Goal: Task Accomplishment & Management: Use online tool/utility

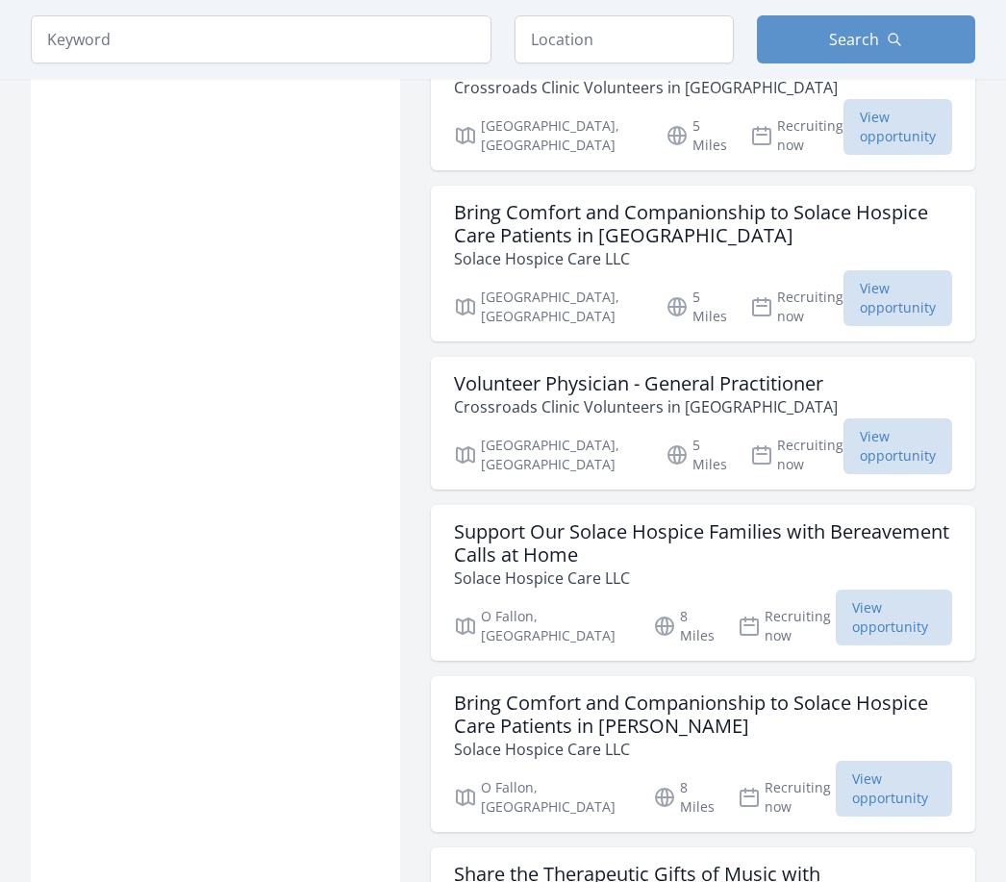
scroll to position [2104, 0]
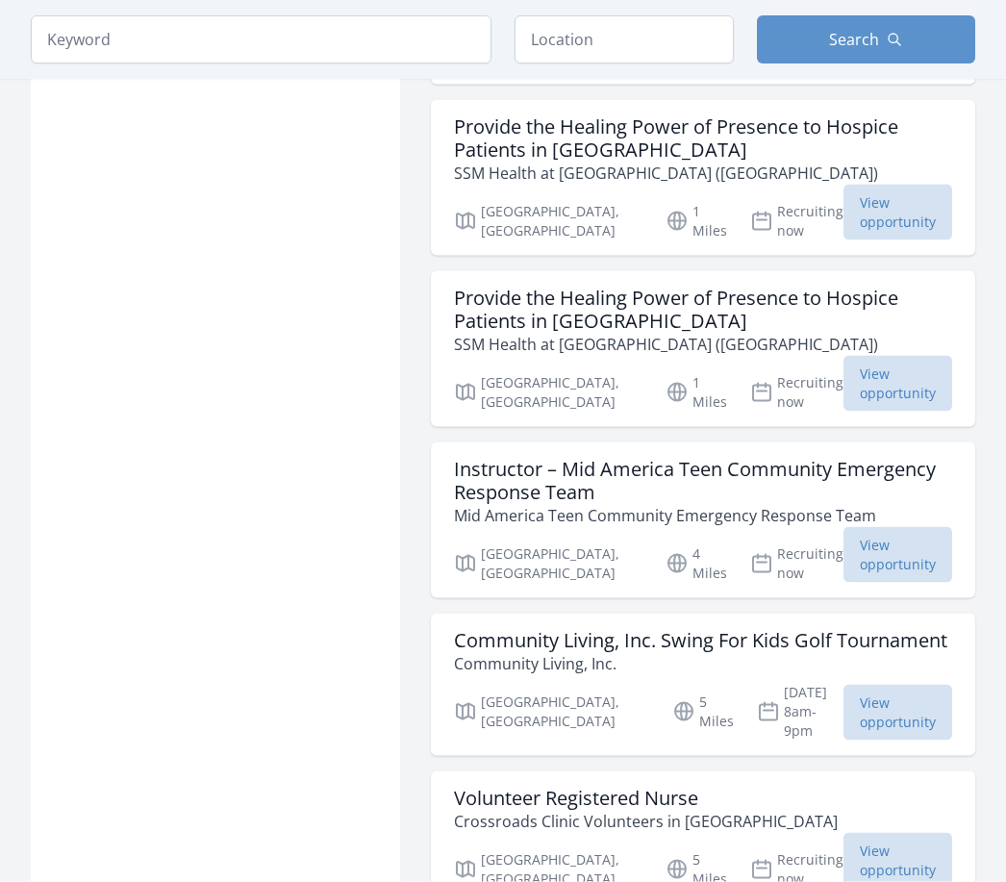
scroll to position [1331, 0]
click at [136, 34] on input "search" at bounding box center [261, 39] width 461 height 48
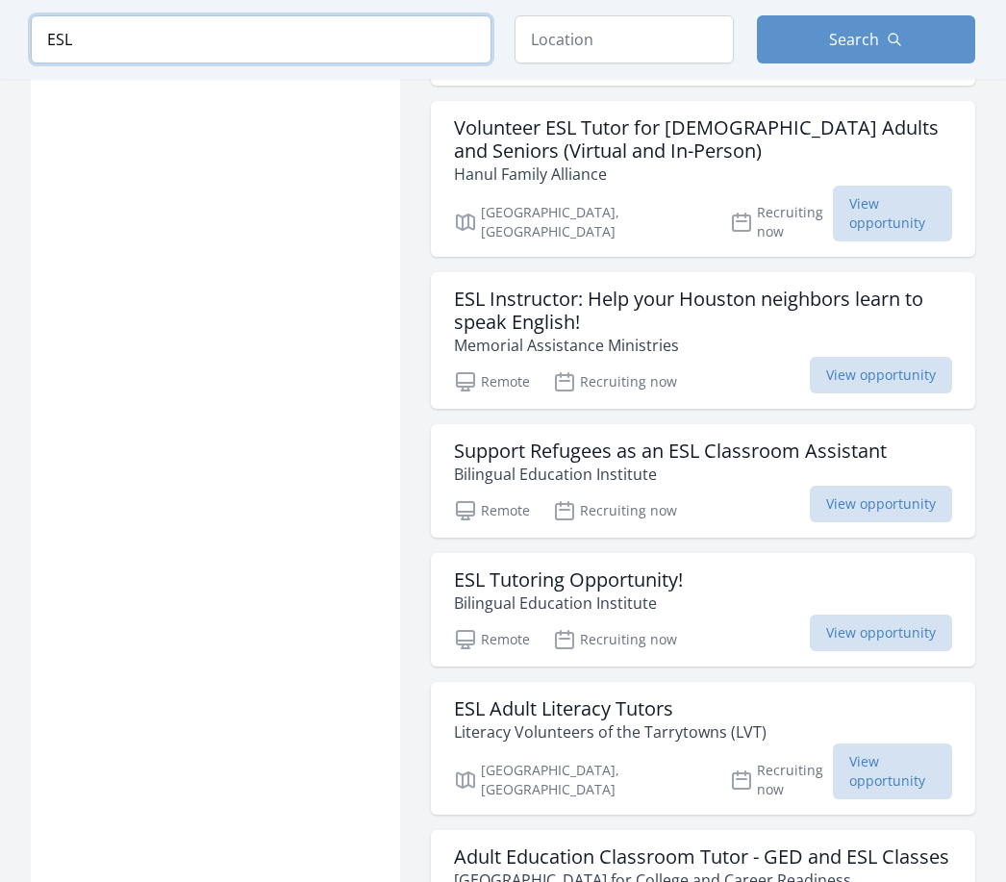
type input "ESL"
click button "submit" at bounding box center [0, 0] width 0 height 0
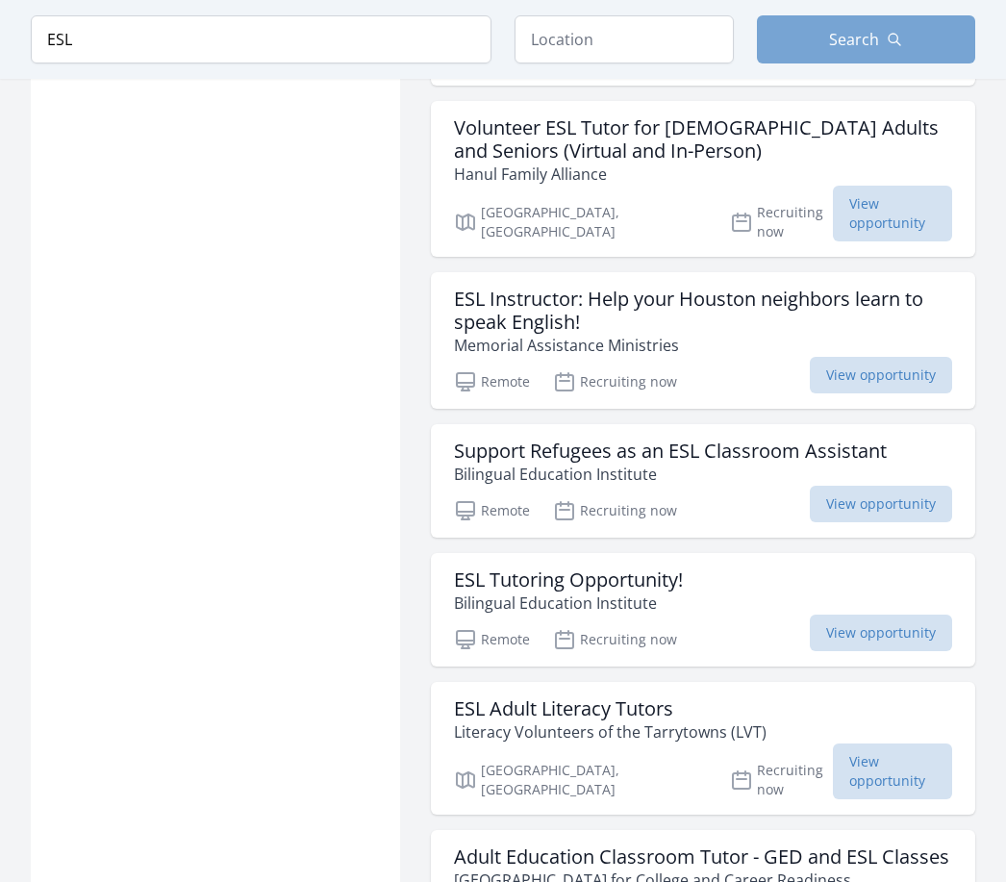
click at [948, 32] on button "Search" at bounding box center [866, 39] width 219 height 48
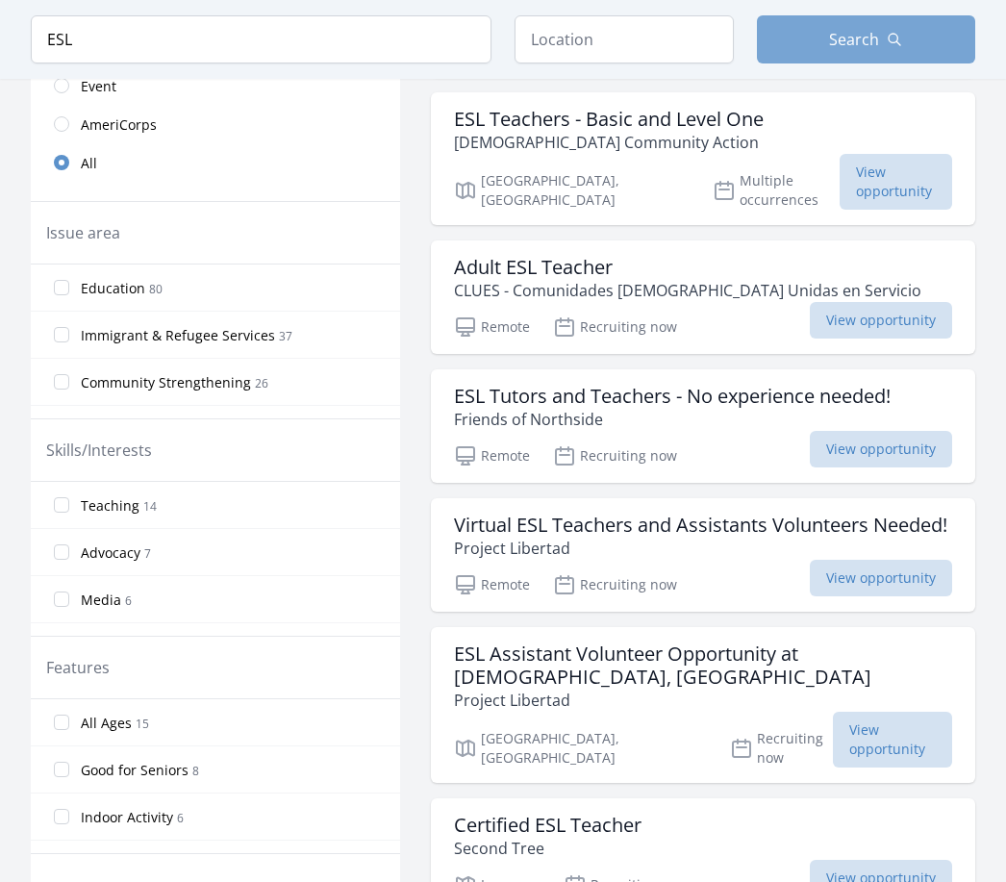
scroll to position [504, 0]
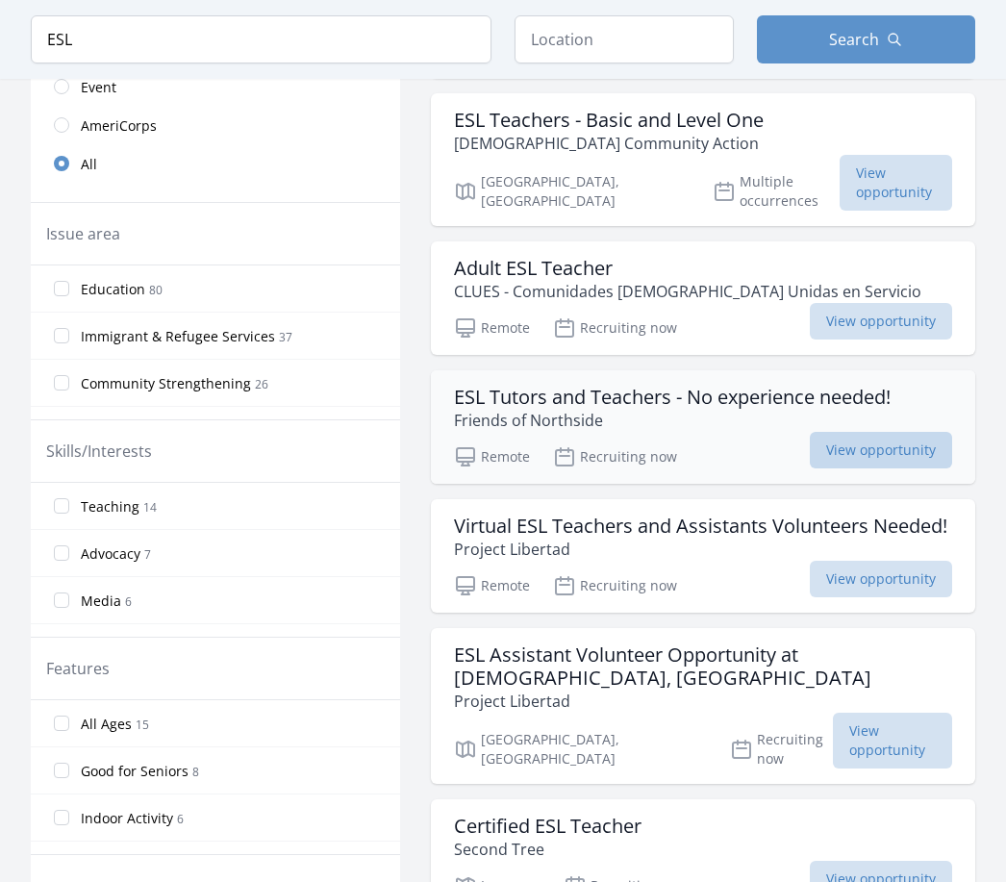
click at [867, 432] on span "View opportunity" at bounding box center [881, 450] width 142 height 37
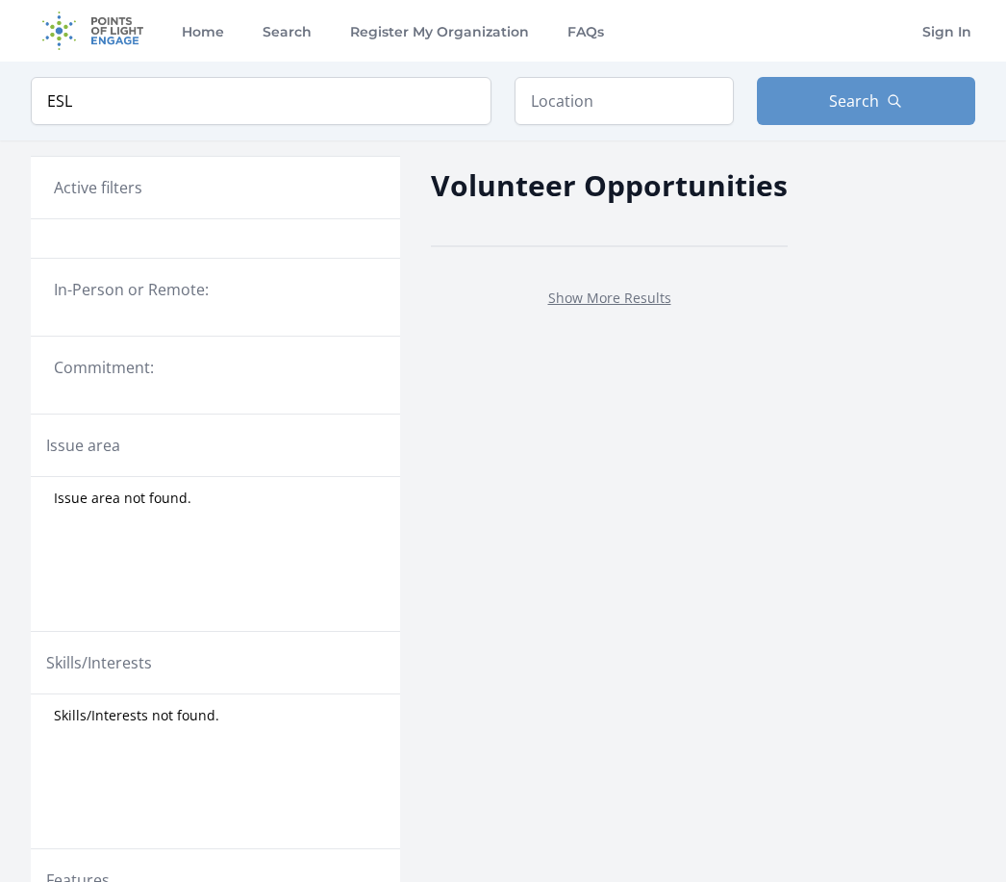
scroll to position [504, 0]
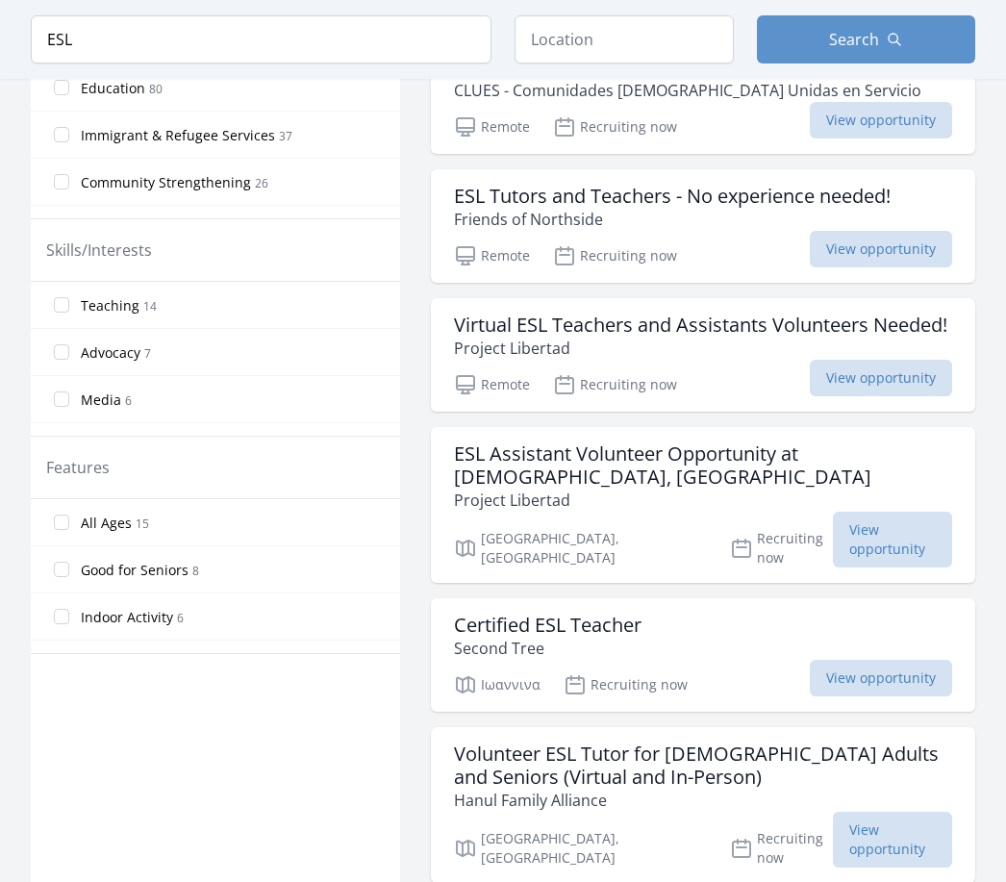
scroll to position [705, 0]
click at [859, 360] on span "View opportunity" at bounding box center [881, 378] width 142 height 37
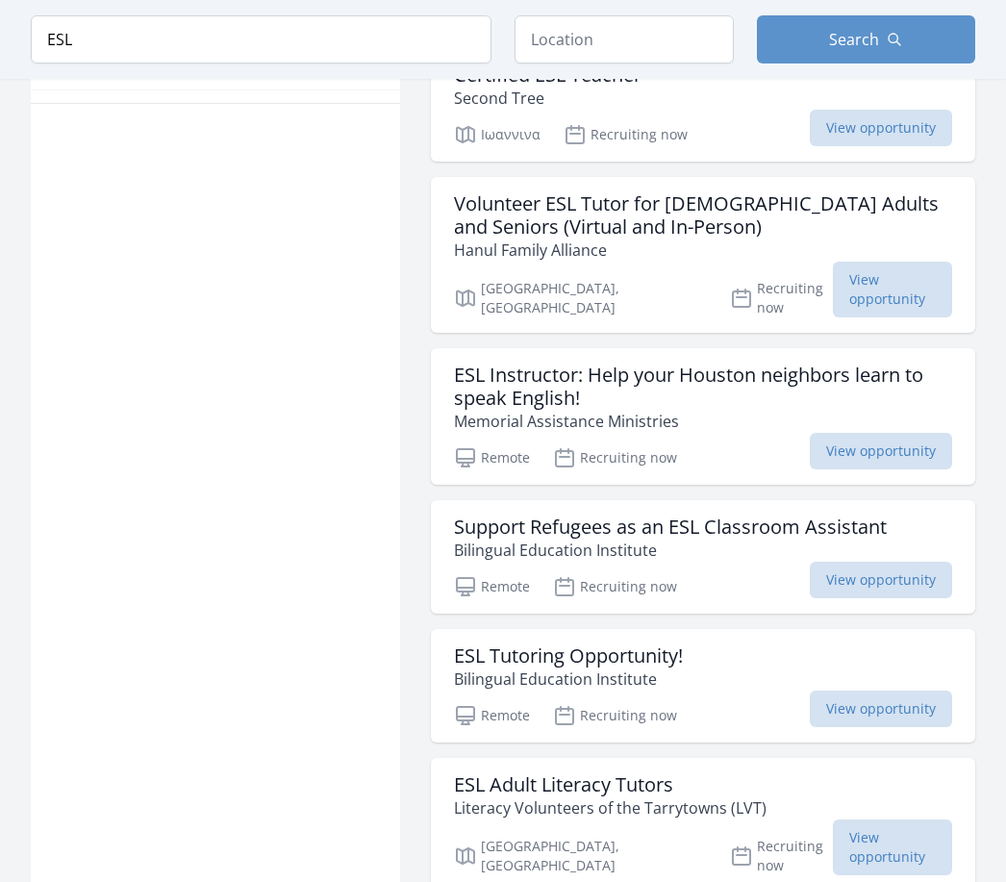
scroll to position [1255, 0]
click at [891, 562] on span "View opportunity" at bounding box center [881, 580] width 142 height 37
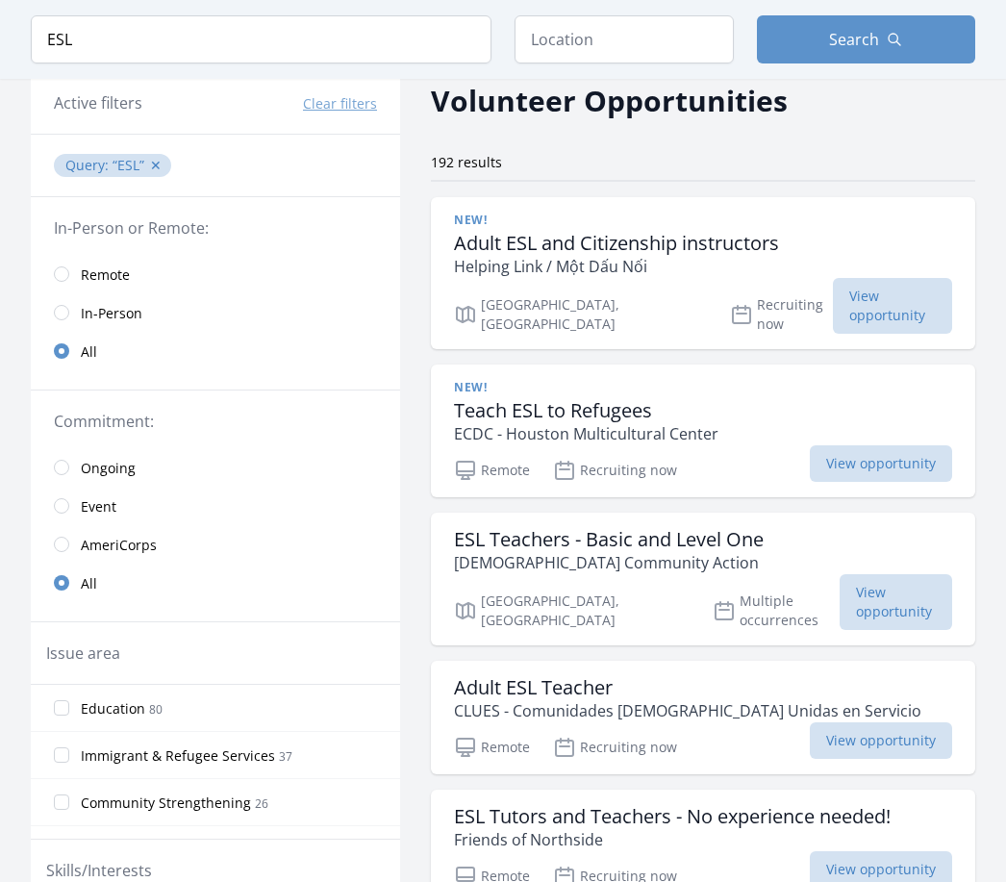
scroll to position [0, 0]
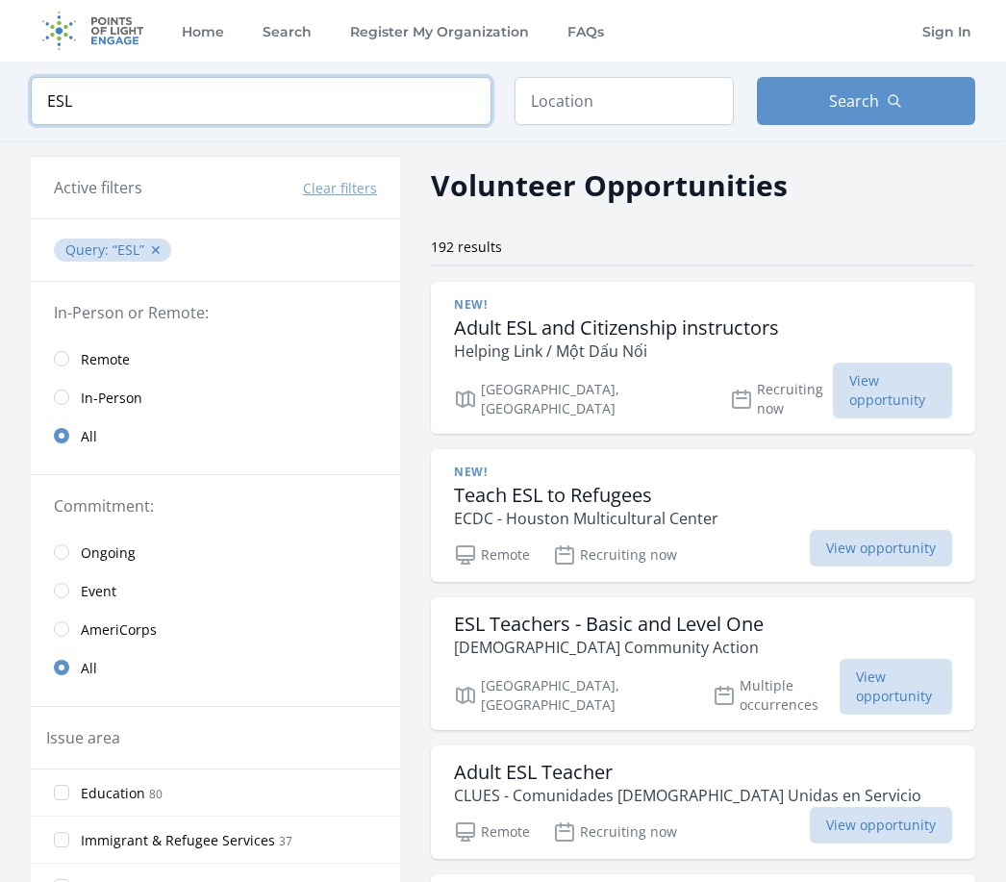
click at [139, 103] on input "ESL" at bounding box center [261, 101] width 461 height 48
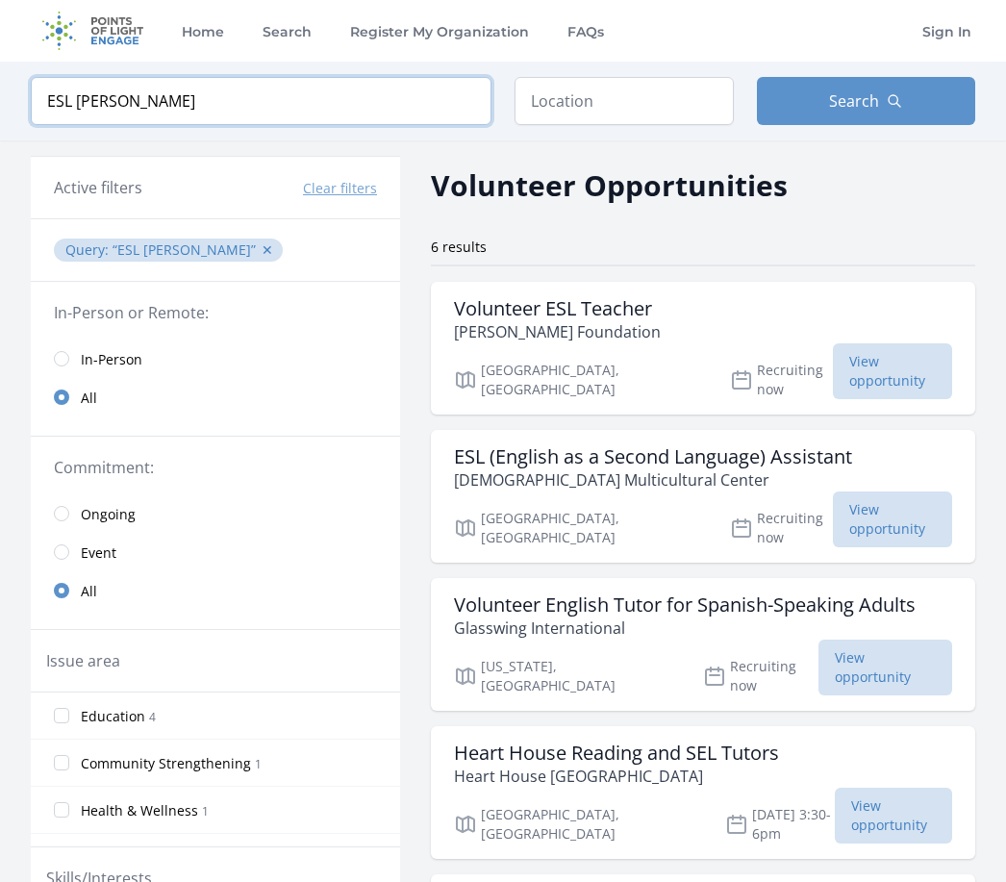
type input "ESL summers"
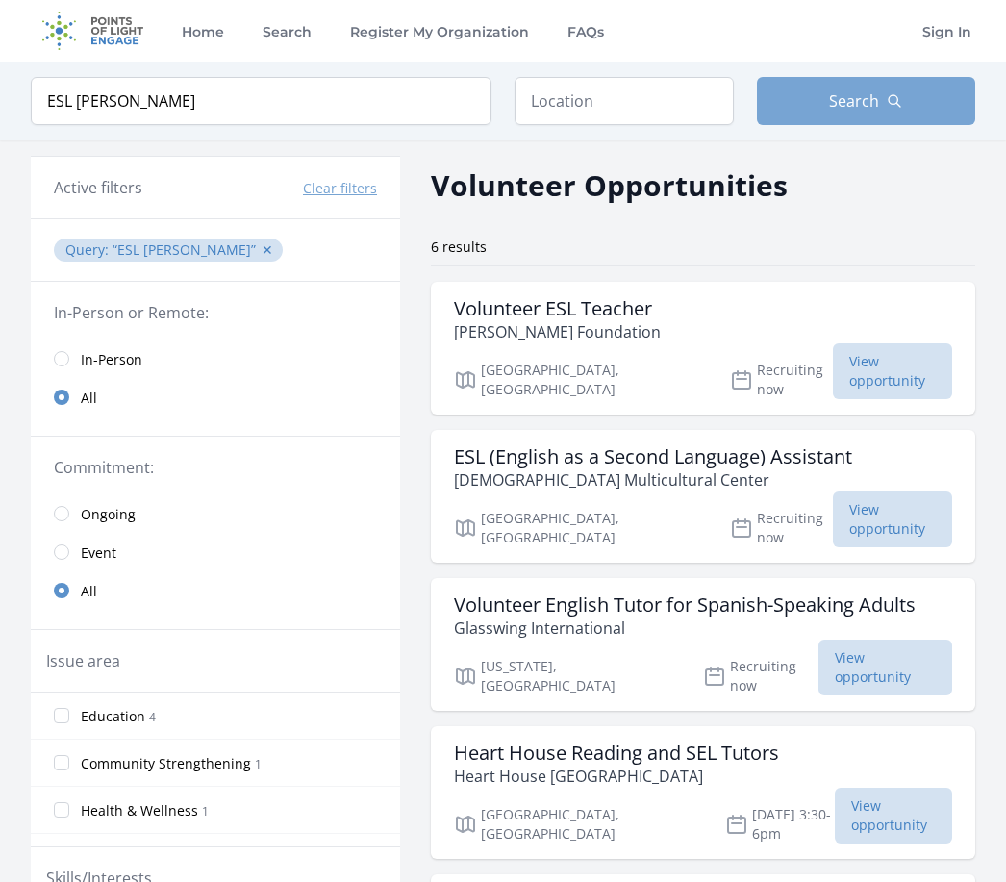
click at [848, 90] on span "Search" at bounding box center [854, 100] width 50 height 23
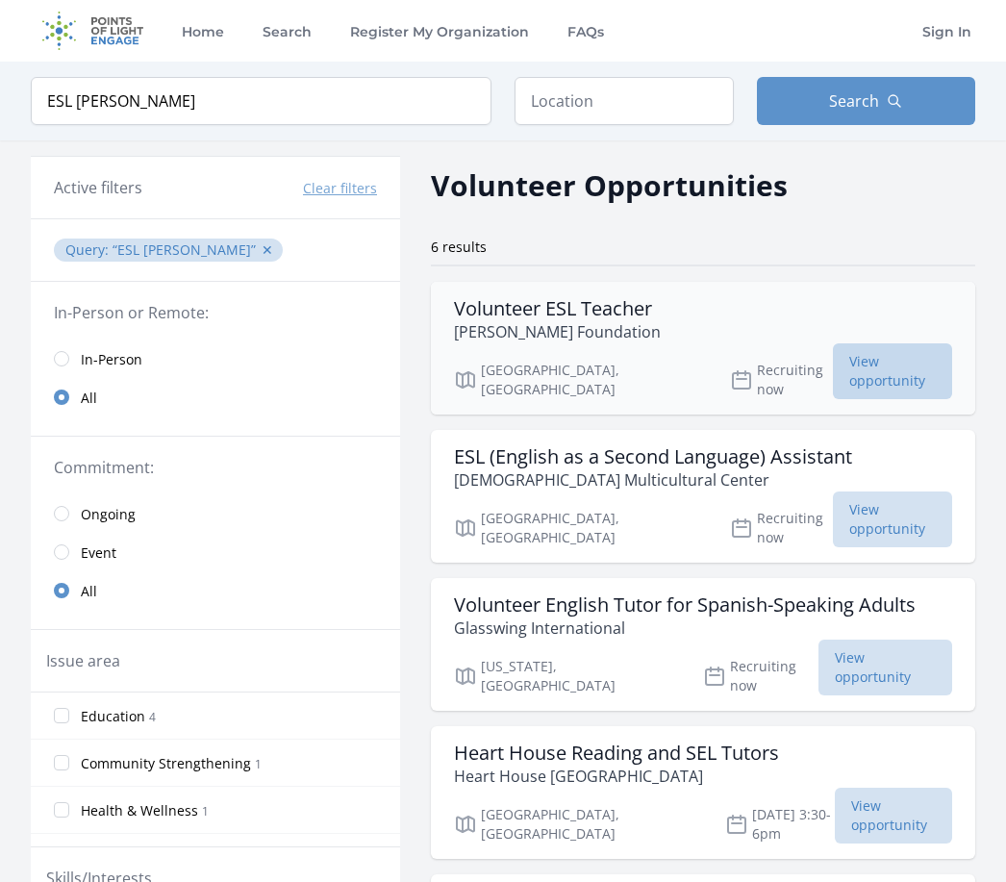
click at [852, 365] on span "View opportunity" at bounding box center [892, 371] width 119 height 56
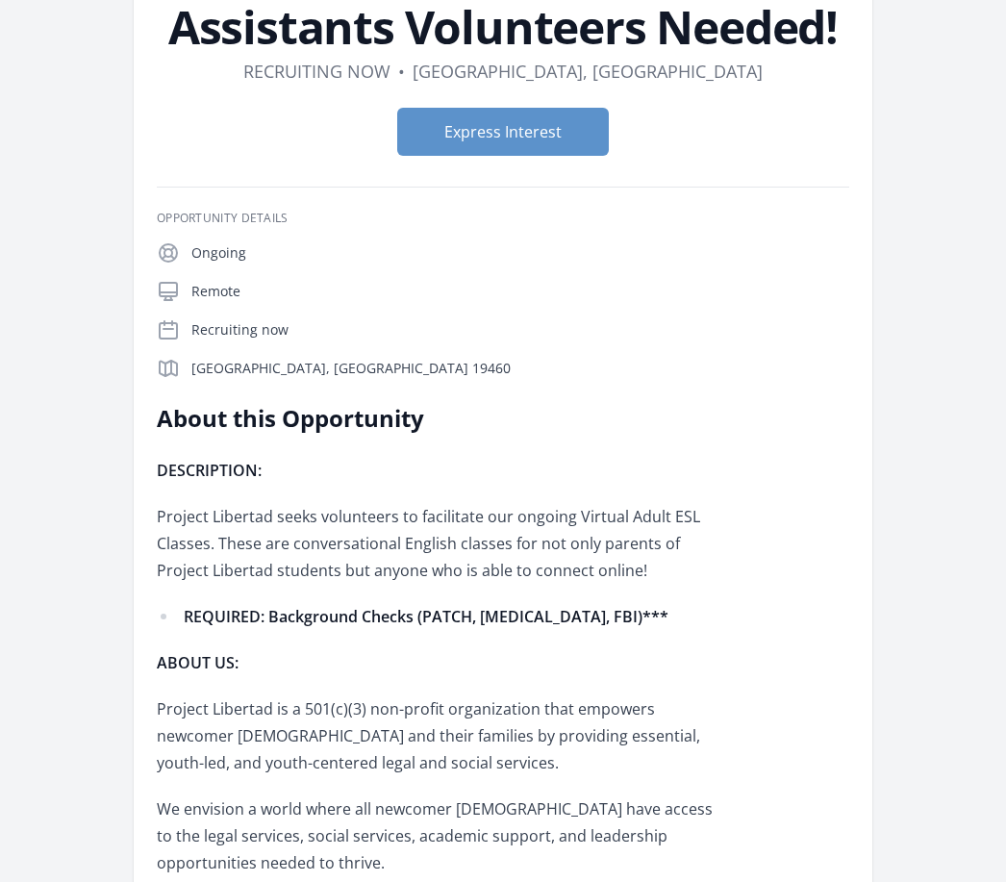
scroll to position [166, 0]
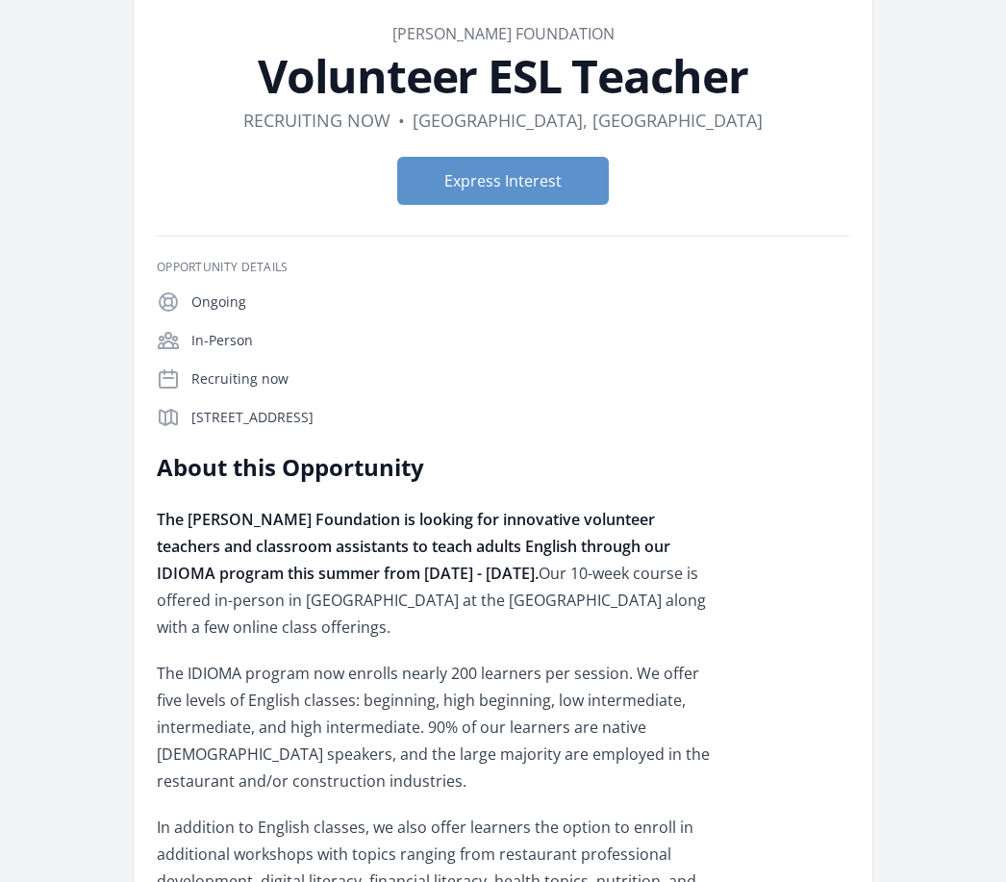
scroll to position [48, 0]
